Goal: Information Seeking & Learning: Learn about a topic

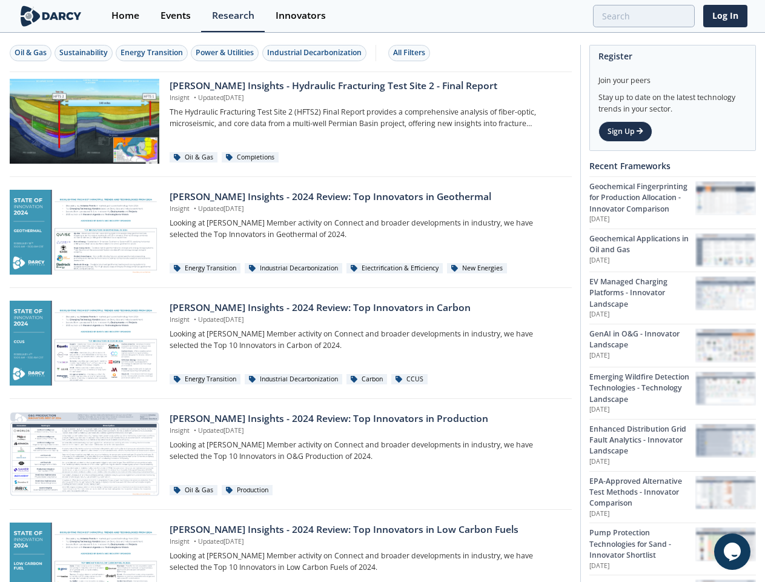
click at [31, 53] on div "Oil & Gas" at bounding box center [31, 52] width 32 height 11
click at [84, 53] on div "Sustainability" at bounding box center [83, 52] width 48 height 11
click at [153, 53] on div "Energy Transition" at bounding box center [152, 52] width 62 height 11
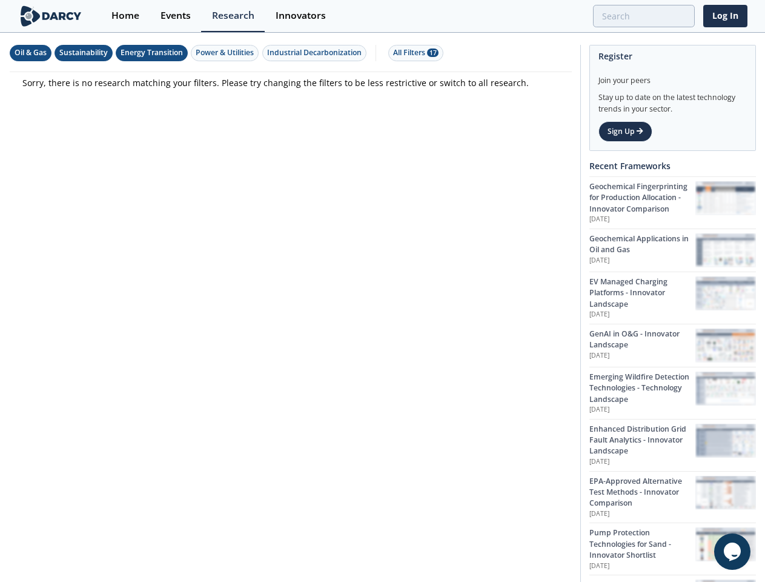
click at [227, 53] on div "Power & Utilities" at bounding box center [225, 52] width 58 height 11
click at [316, 53] on div "Industrial Decarbonization" at bounding box center [314, 52] width 95 height 11
